Goal: Information Seeking & Learning: Find specific fact

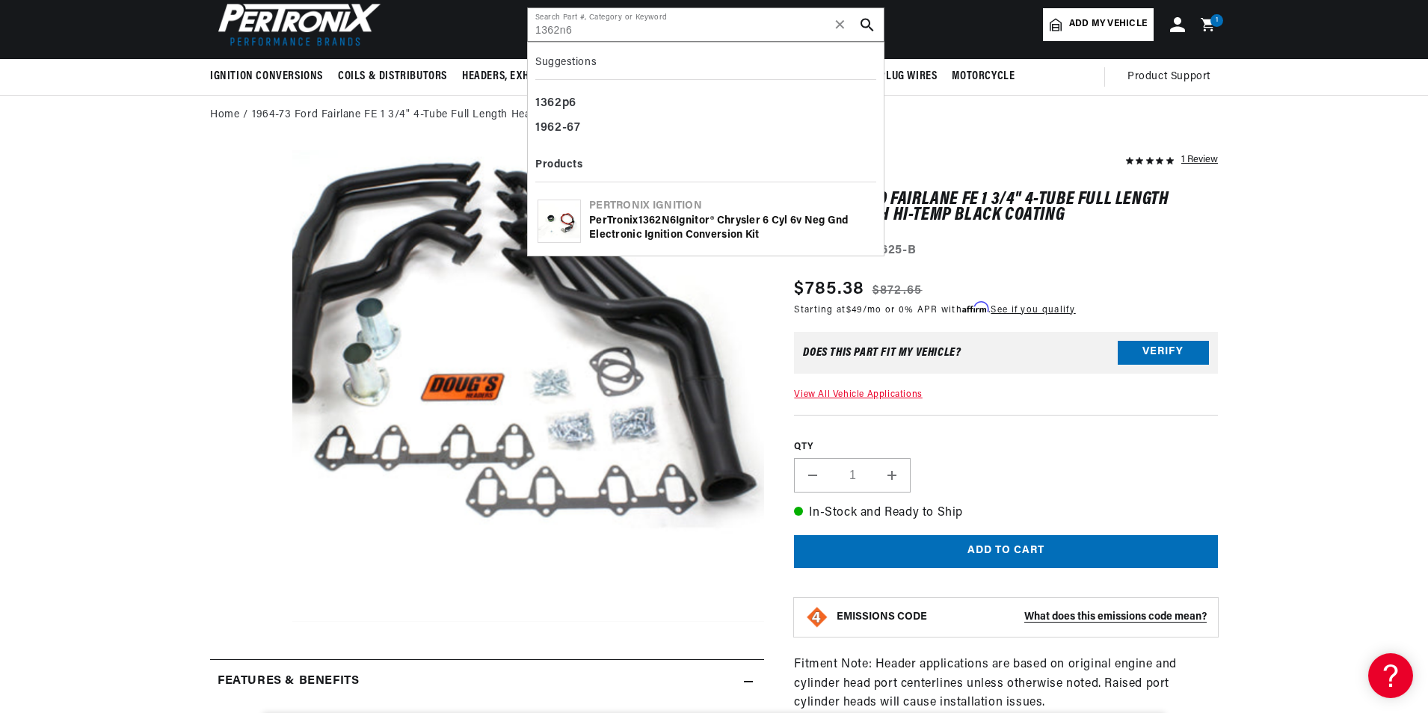
scroll to position [0, 1599]
type input "1362n6"
click at [709, 216] on div "PerTronix 1362N6 Ignitor® Chrysler 6 cyl 6v Neg Gnd Electronic Ignition Convers…" at bounding box center [731, 228] width 285 height 29
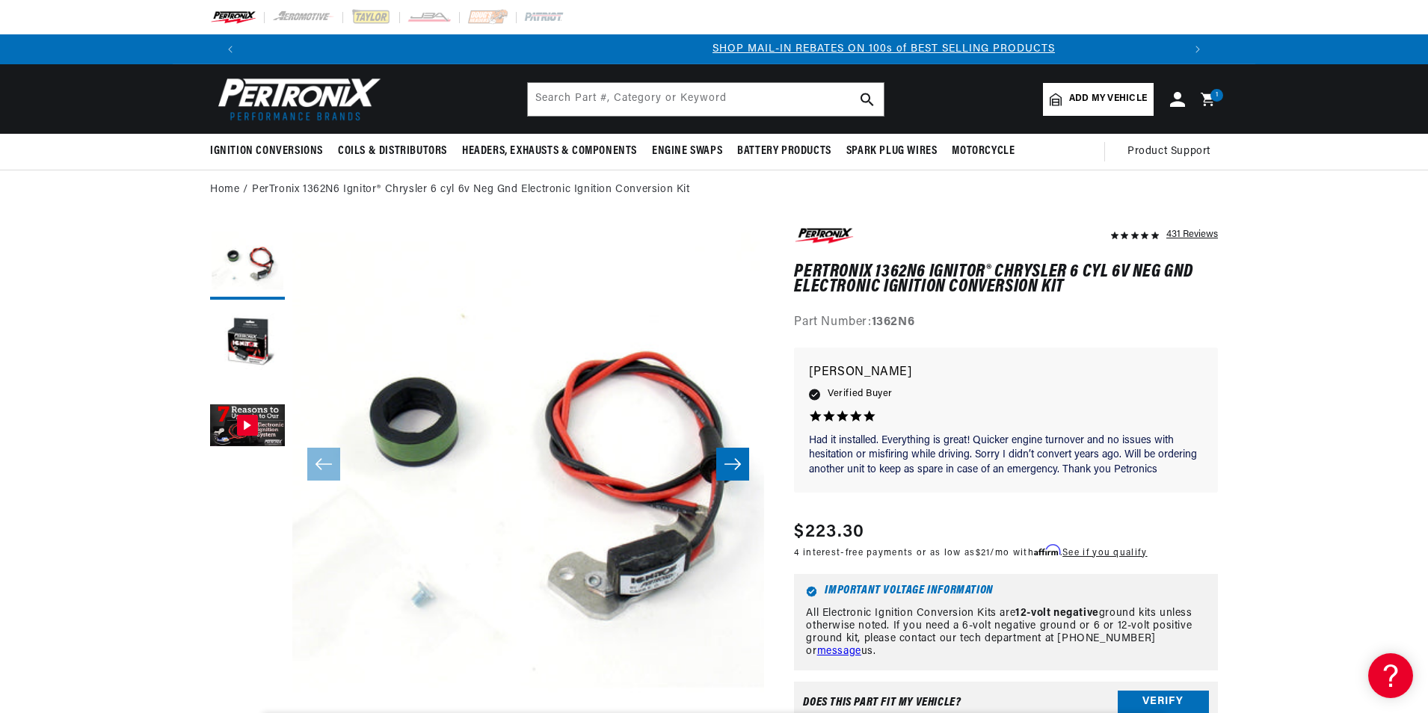
scroll to position [0, 934]
click at [615, 94] on input "text" at bounding box center [706, 99] width 356 height 33
type input "75055-b"
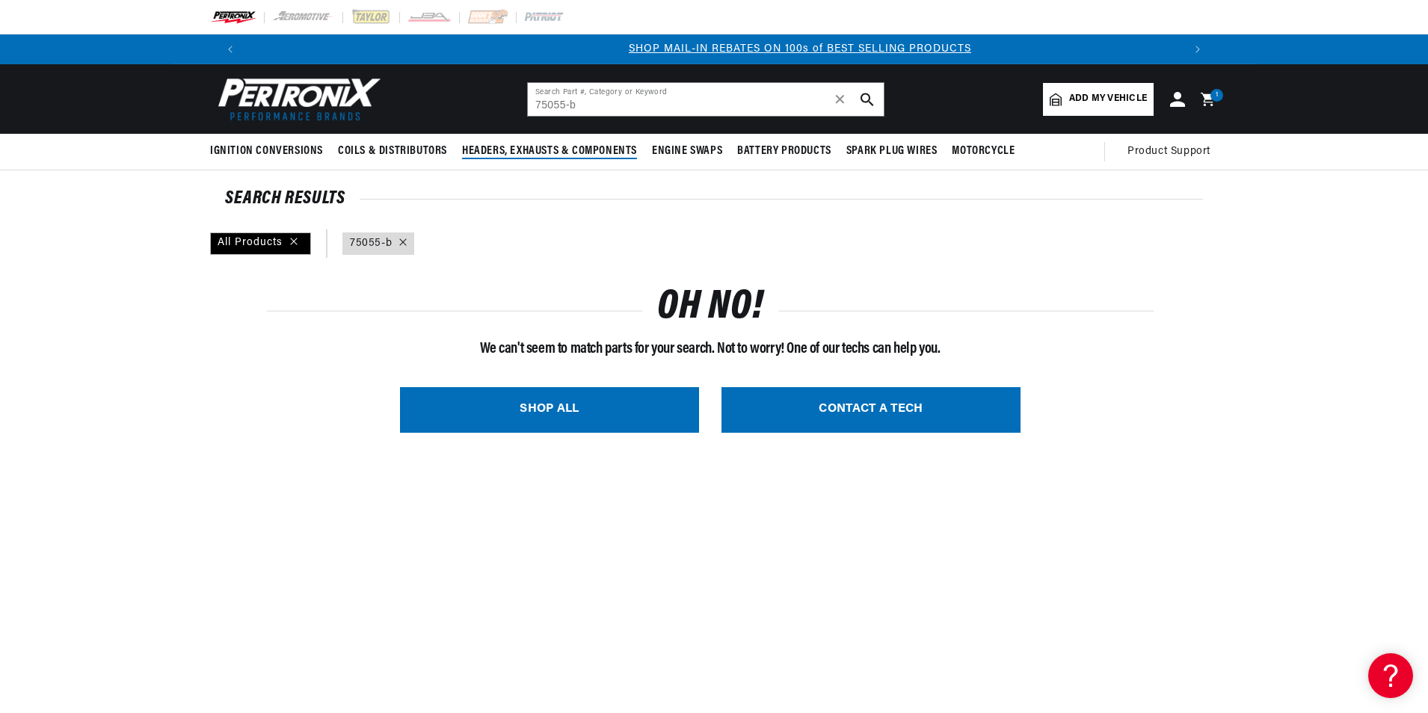
scroll to position [0, 934]
drag, startPoint x: 624, startPoint y: 103, endPoint x: 454, endPoint y: 123, distance: 171.6
click at [454, 123] on header "BETTER SEARCH RESULTS Add your vehicle's year, make, and model to find parts be…" at bounding box center [714, 99] width 1083 height 70
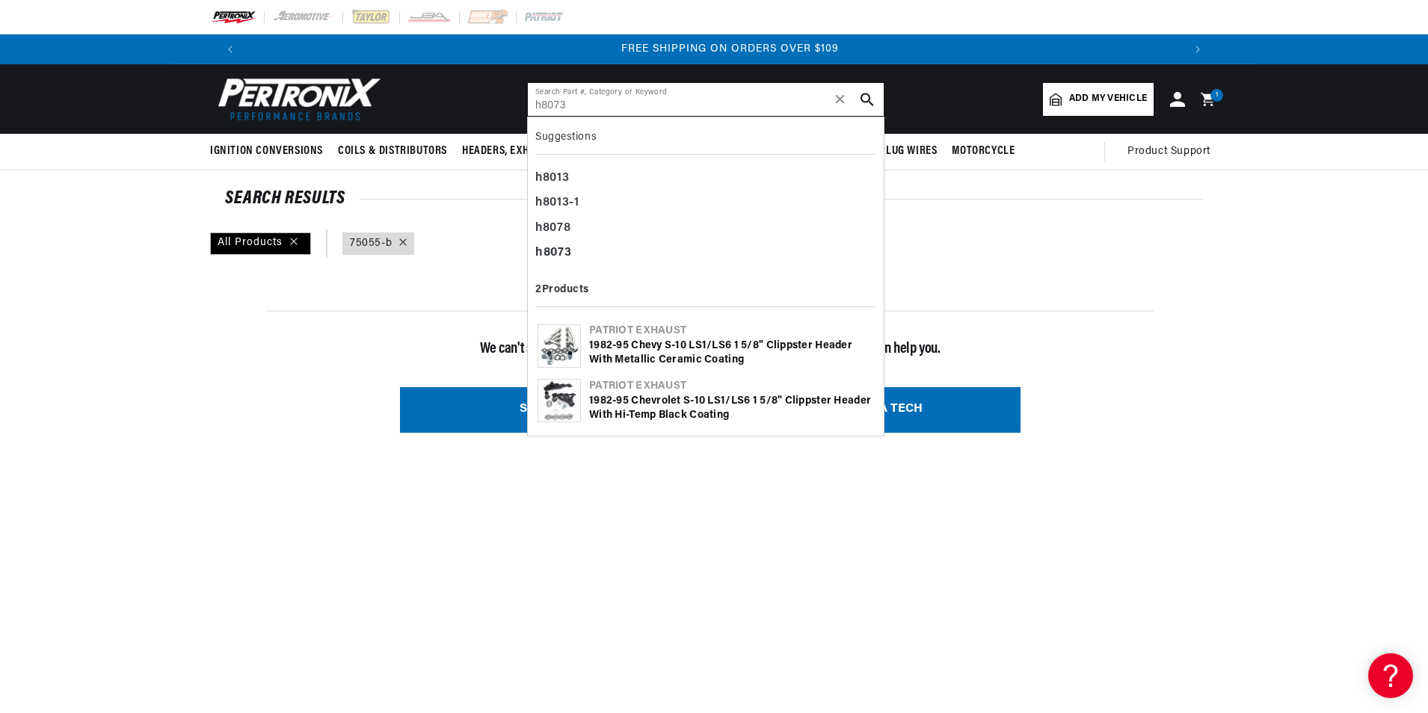
scroll to position [0, 1868]
type input "h8073"
click at [647, 357] on div "1982-95 Chevy S-10 LS1/LS6 1 5/8" Clippster Header with Metallic Ceramic Coating" at bounding box center [731, 353] width 285 height 29
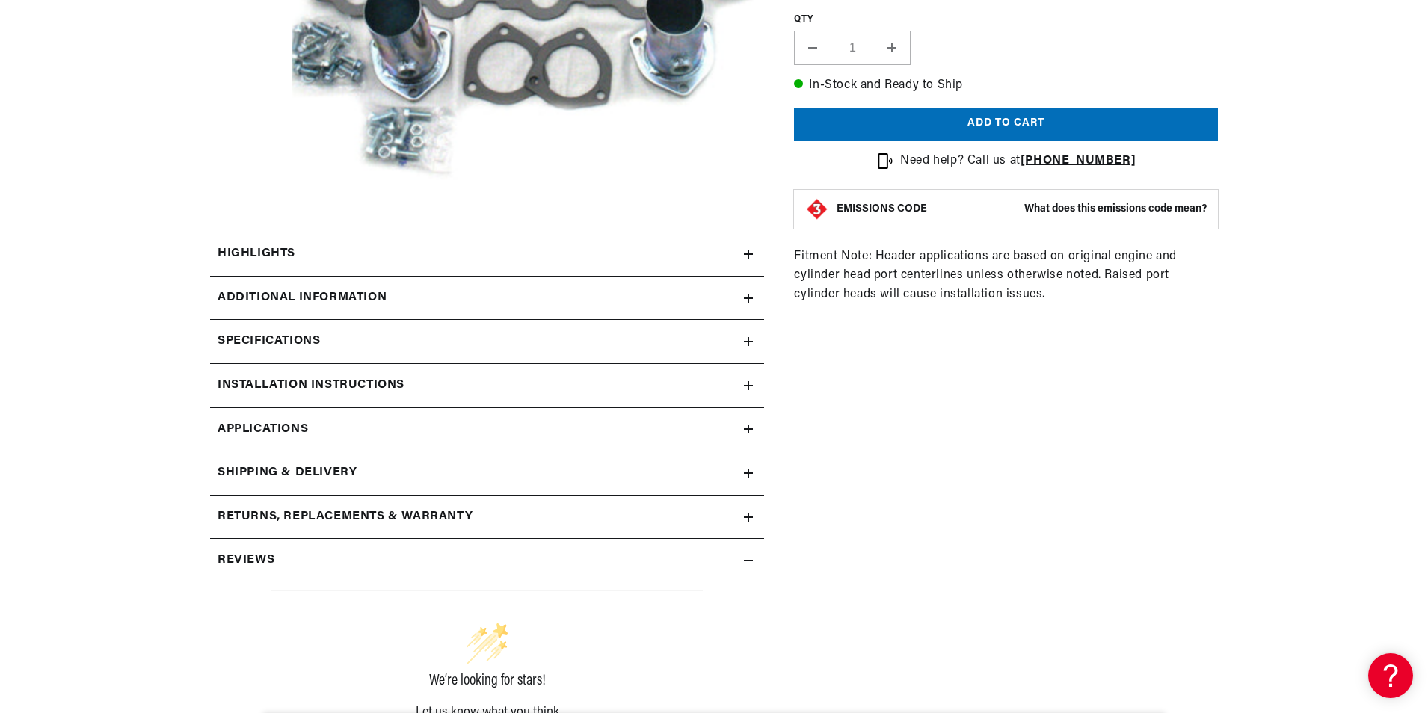
scroll to position [523, 0]
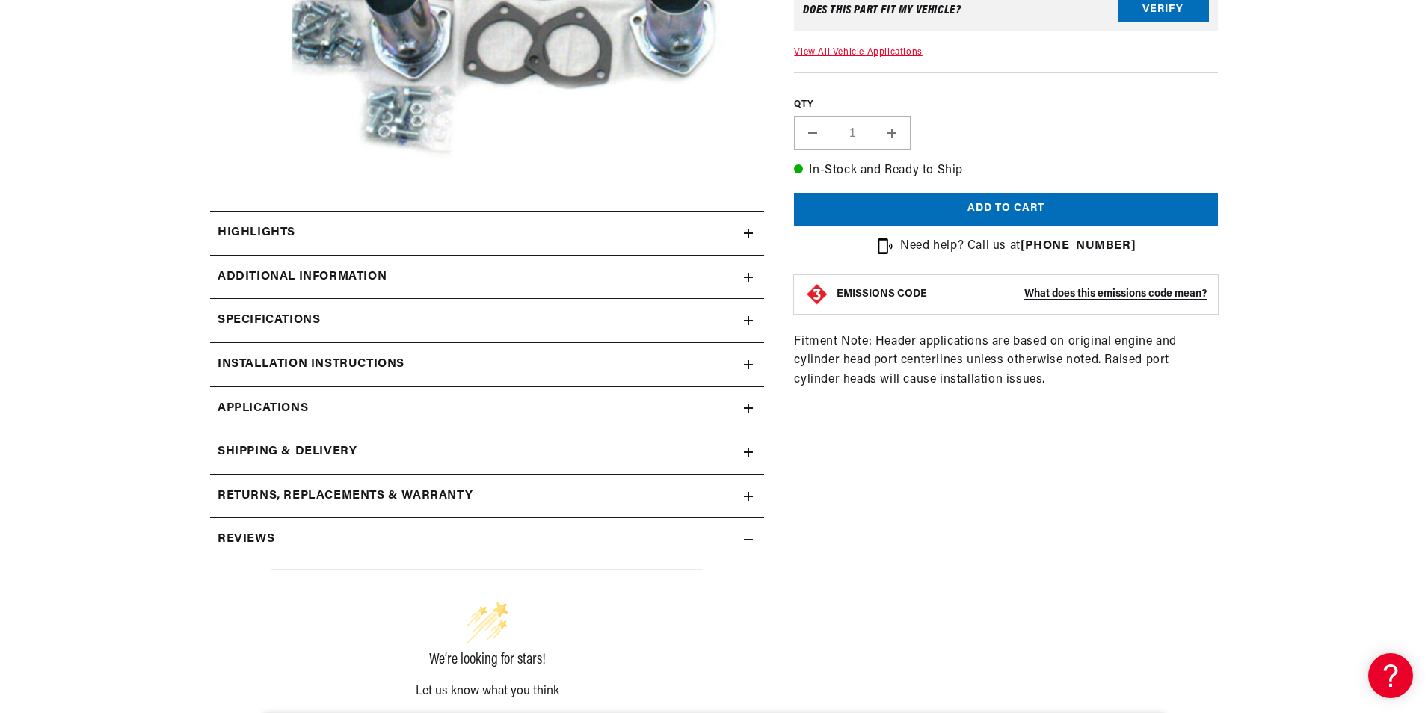
click at [371, 274] on h2 "Additional Information" at bounding box center [302, 277] width 169 height 19
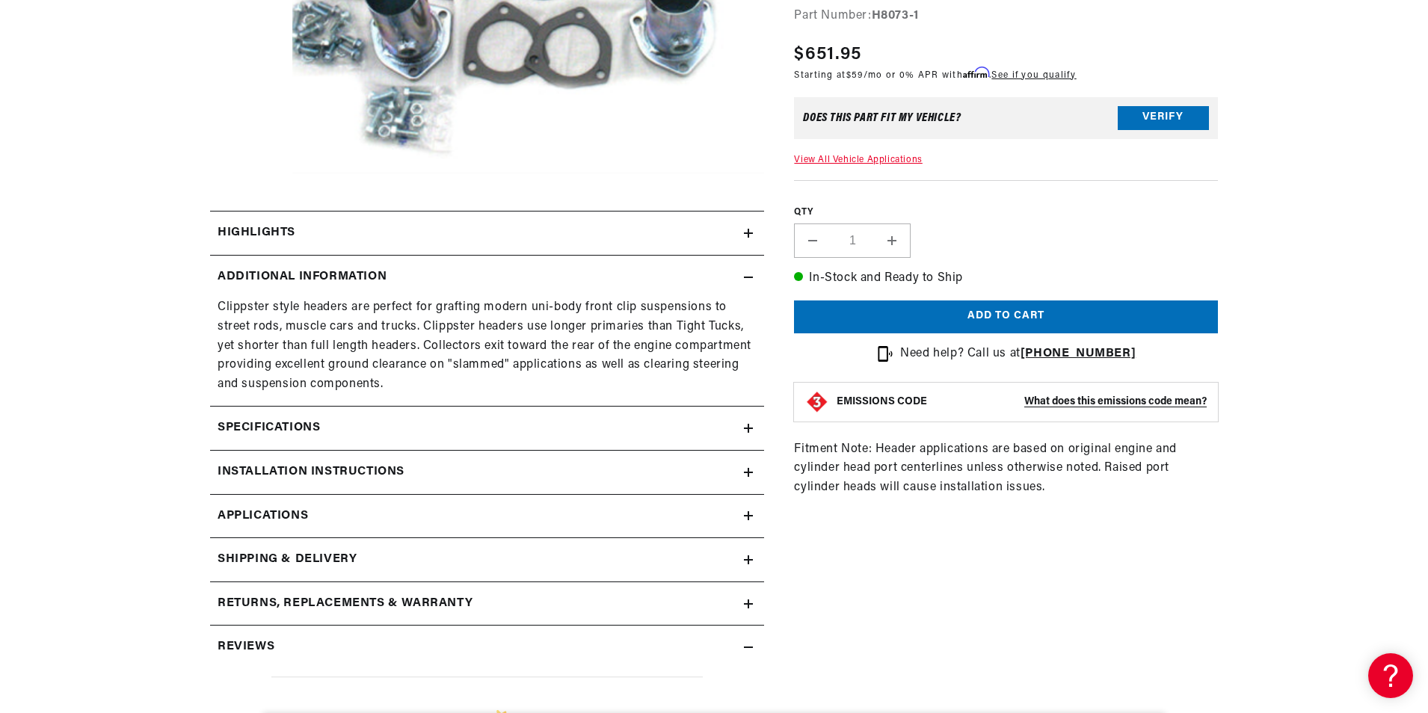
click at [324, 247] on summary "Highlights" at bounding box center [487, 233] width 554 height 43
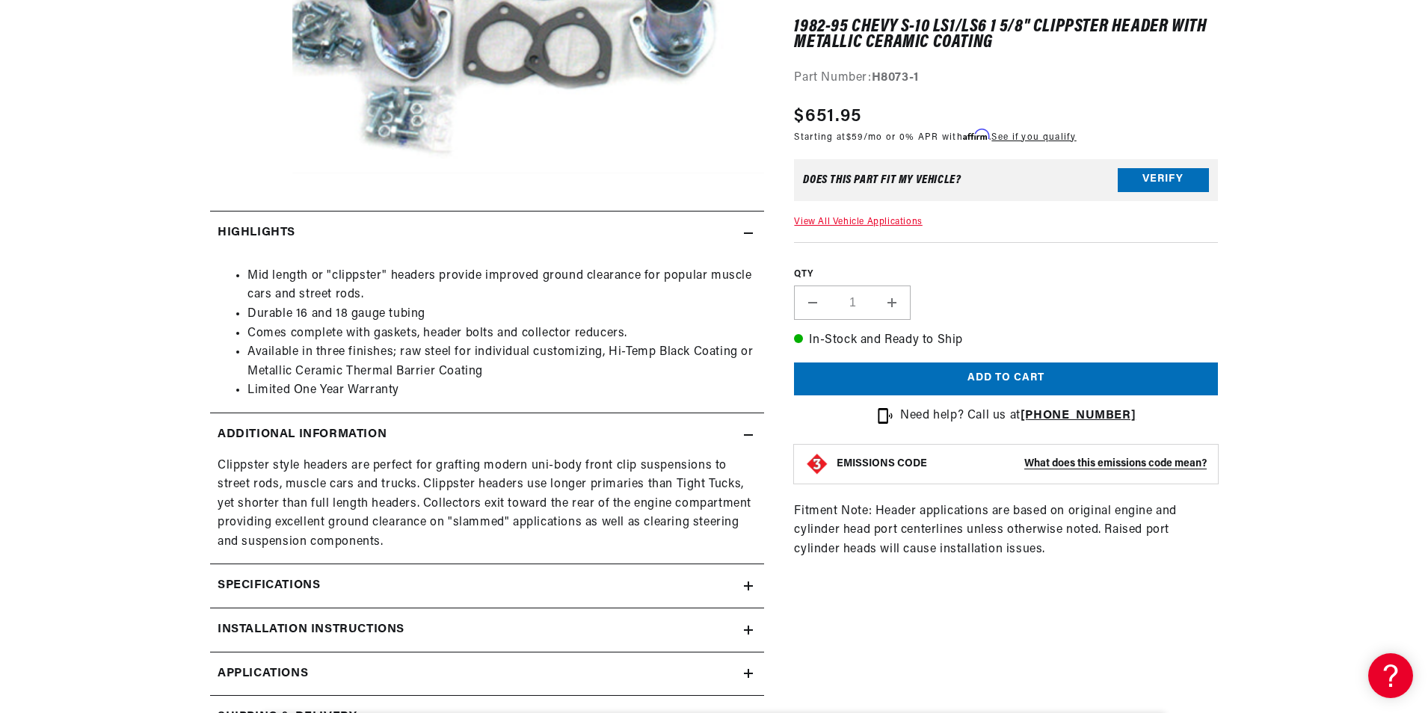
click at [350, 595] on div "Specifications" at bounding box center [477, 586] width 534 height 19
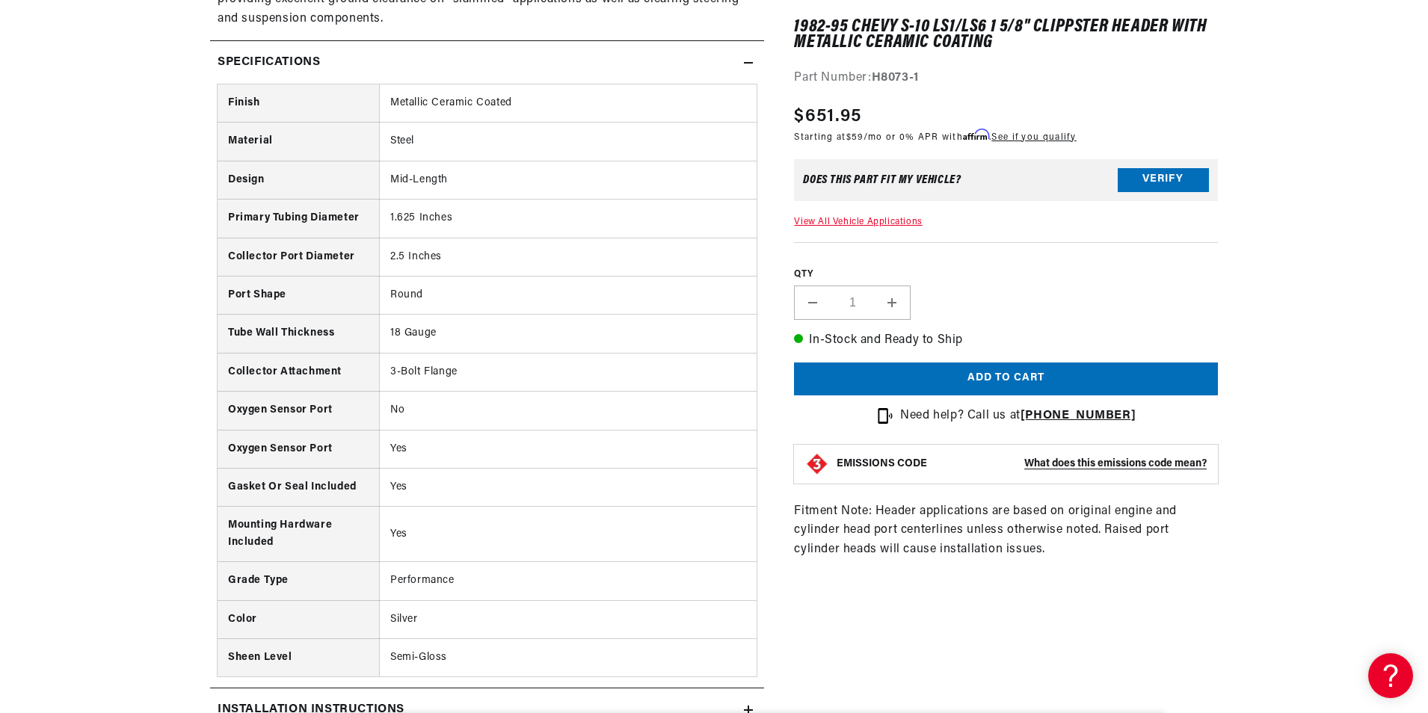
scroll to position [0, 934]
